Goal: Information Seeking & Learning: Learn about a topic

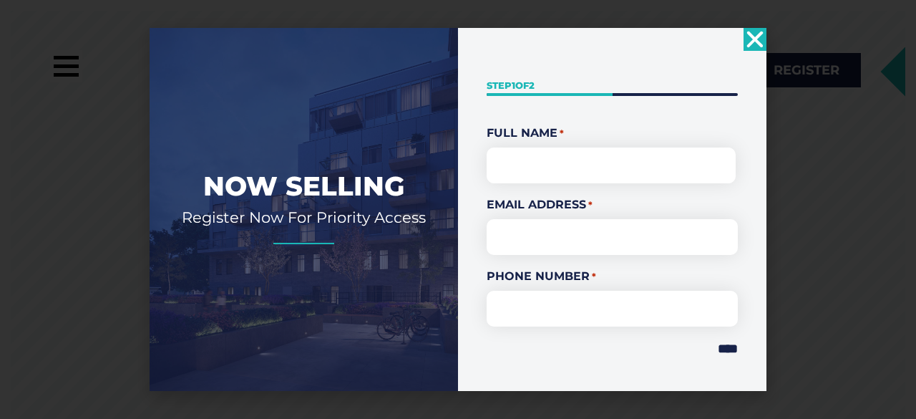
click at [754, 34] on icon "Close" at bounding box center [754, 39] width 23 height 23
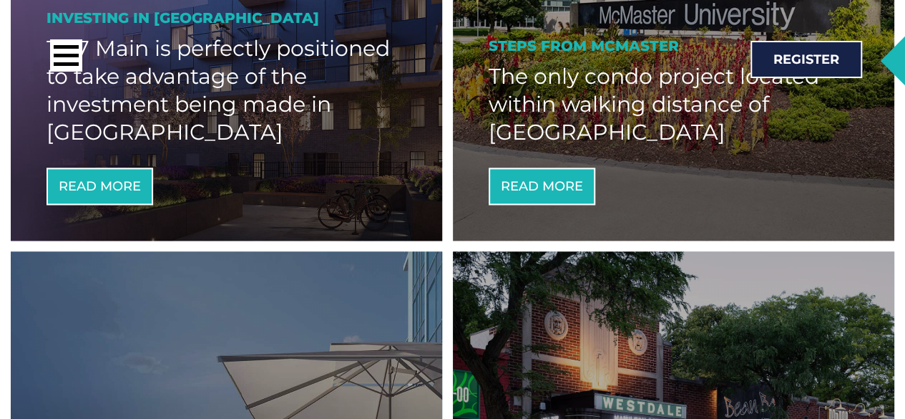
scroll to position [804, 0]
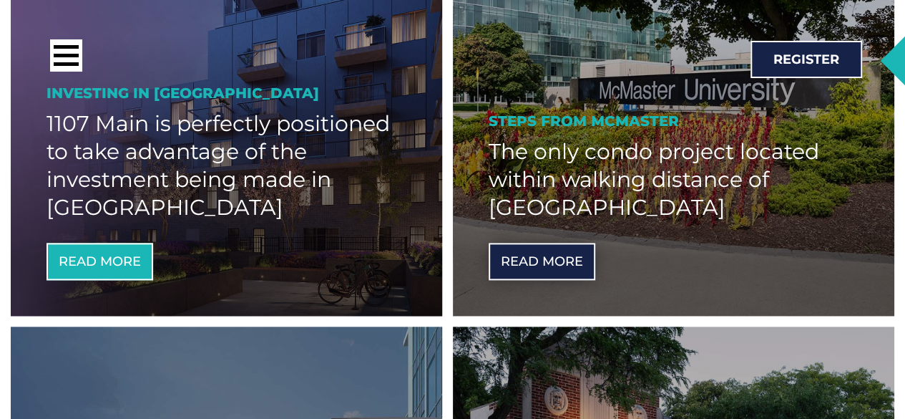
click at [521, 268] on link "Read More" at bounding box center [542, 261] width 107 height 37
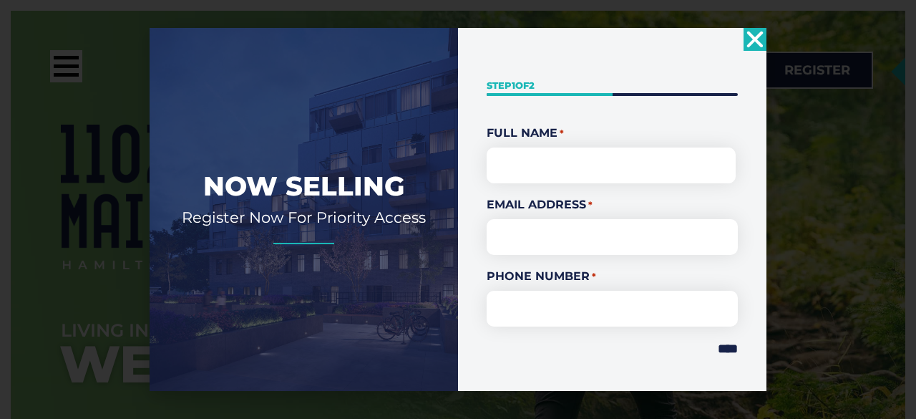
click at [761, 36] on icon "Close" at bounding box center [754, 39] width 23 height 23
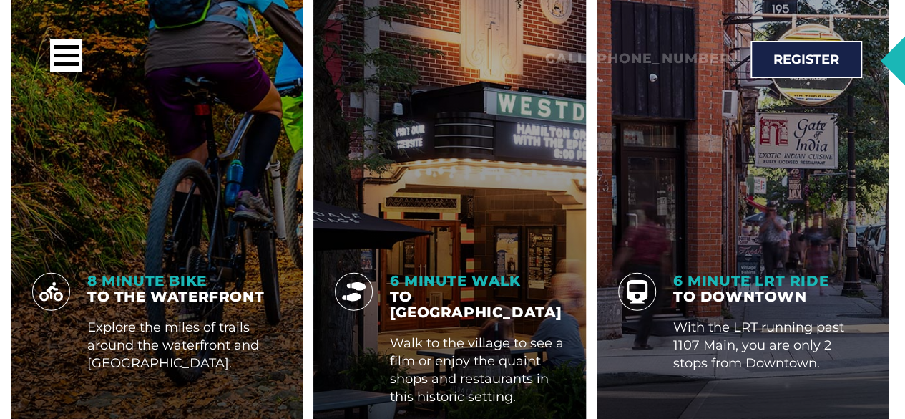
scroll to position [1687, 0]
click at [707, 271] on span "6 Minute LRT Ride" at bounding box center [750, 279] width 155 height 17
click at [628, 279] on icon at bounding box center [637, 291] width 21 height 24
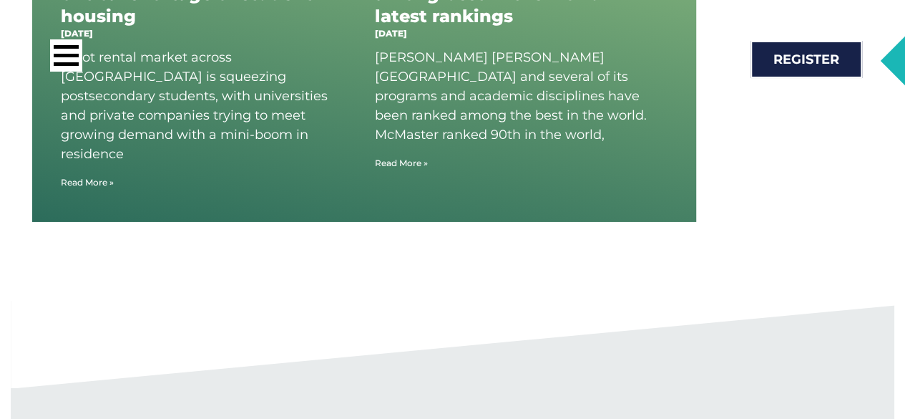
scroll to position [5139, 0]
